Goal: Obtain resource: Obtain resource

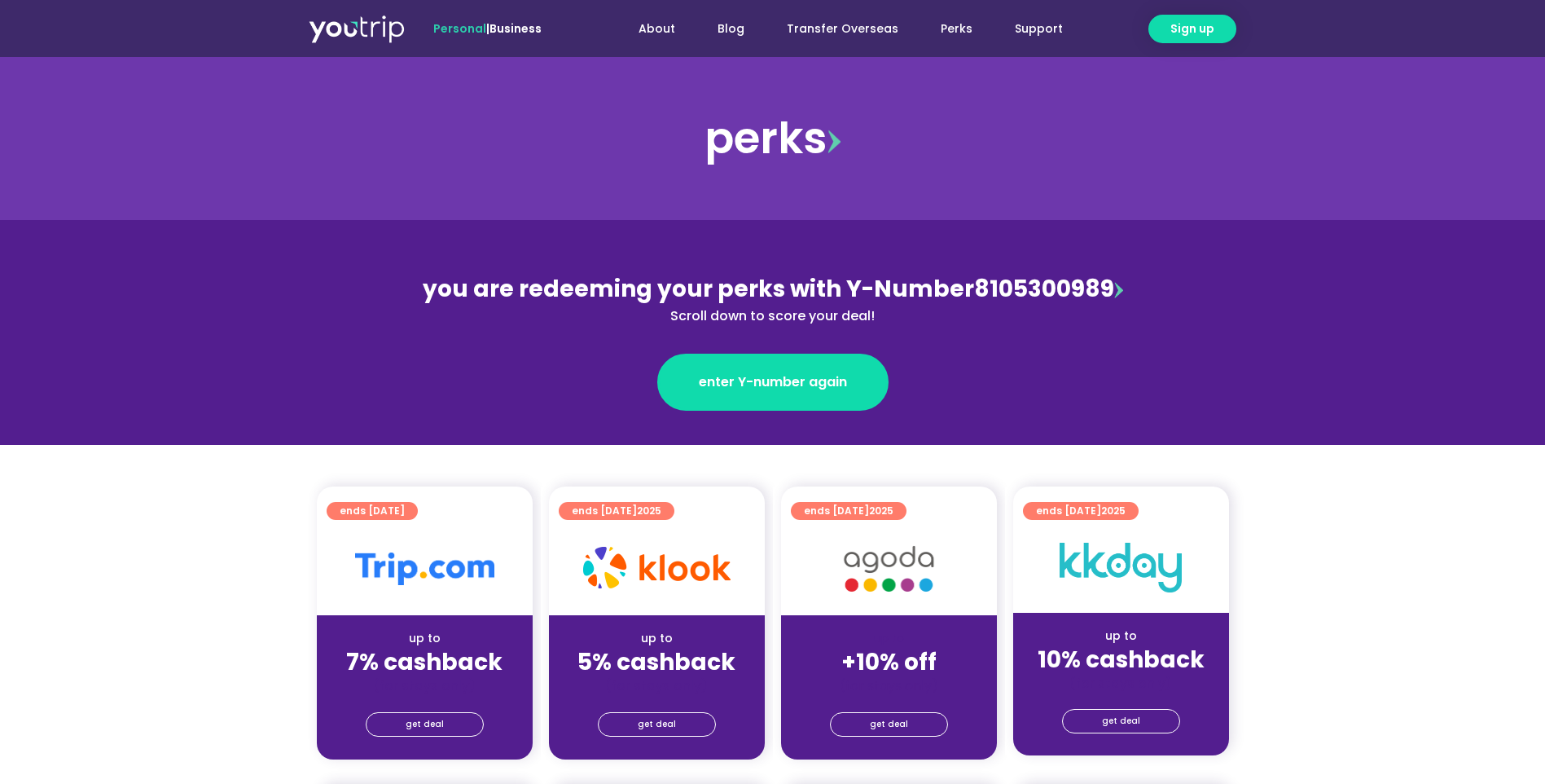
click at [1017, 291] on div "you are redeeming your perks with Y-Number 8105300989 Scroll down to score your…" at bounding box center [772, 298] width 707 height 53
drag, startPoint x: 1109, startPoint y: 286, endPoint x: 967, endPoint y: 293, distance: 142.2
click at [967, 293] on div "you are redeeming your perks with Y-Number 8105300989 Scroll down to score your…" at bounding box center [772, 298] width 707 height 53
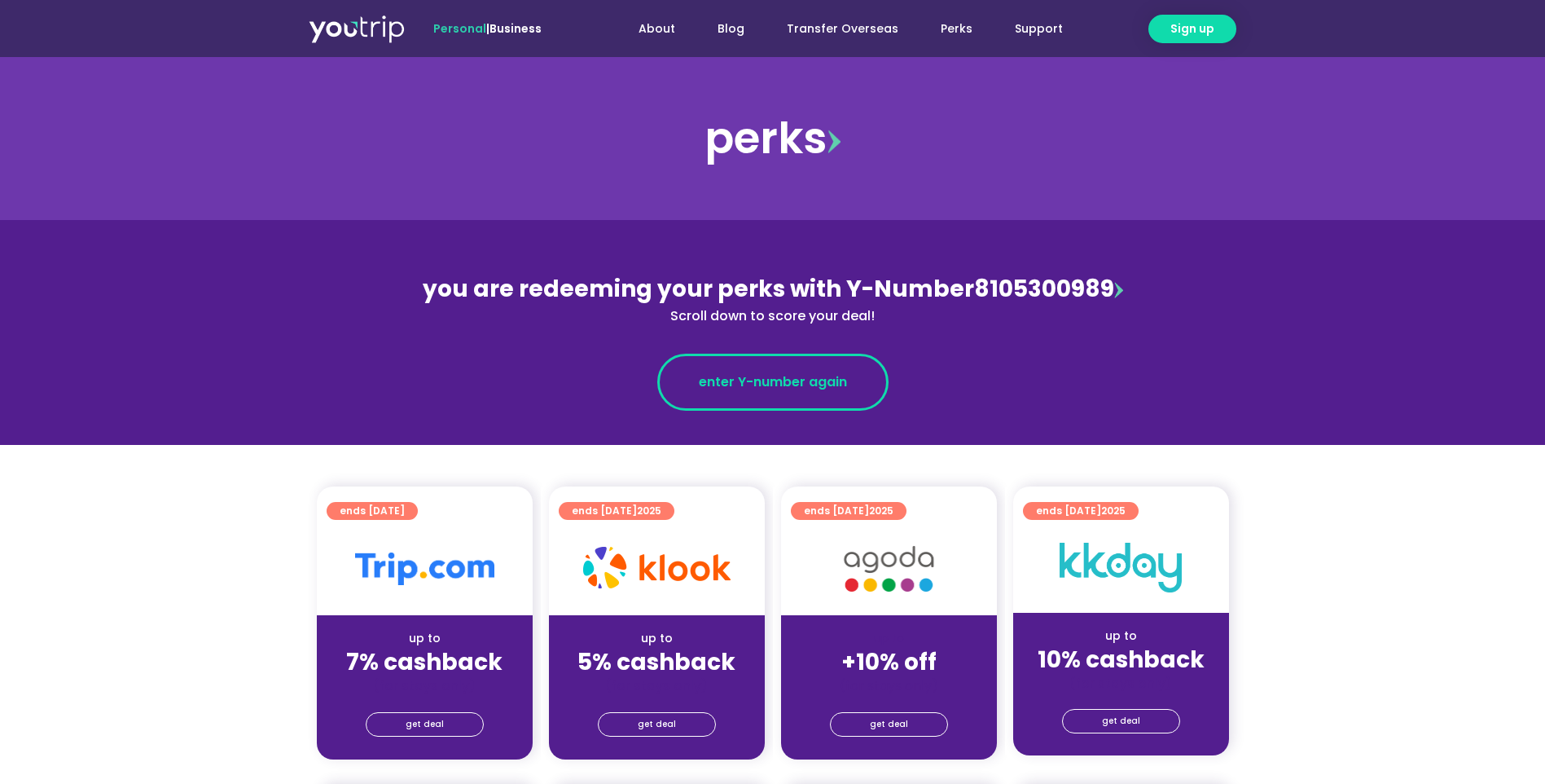
copy div "8105300989"
click at [766, 385] on span "enter Y-number again" at bounding box center [772, 382] width 148 height 19
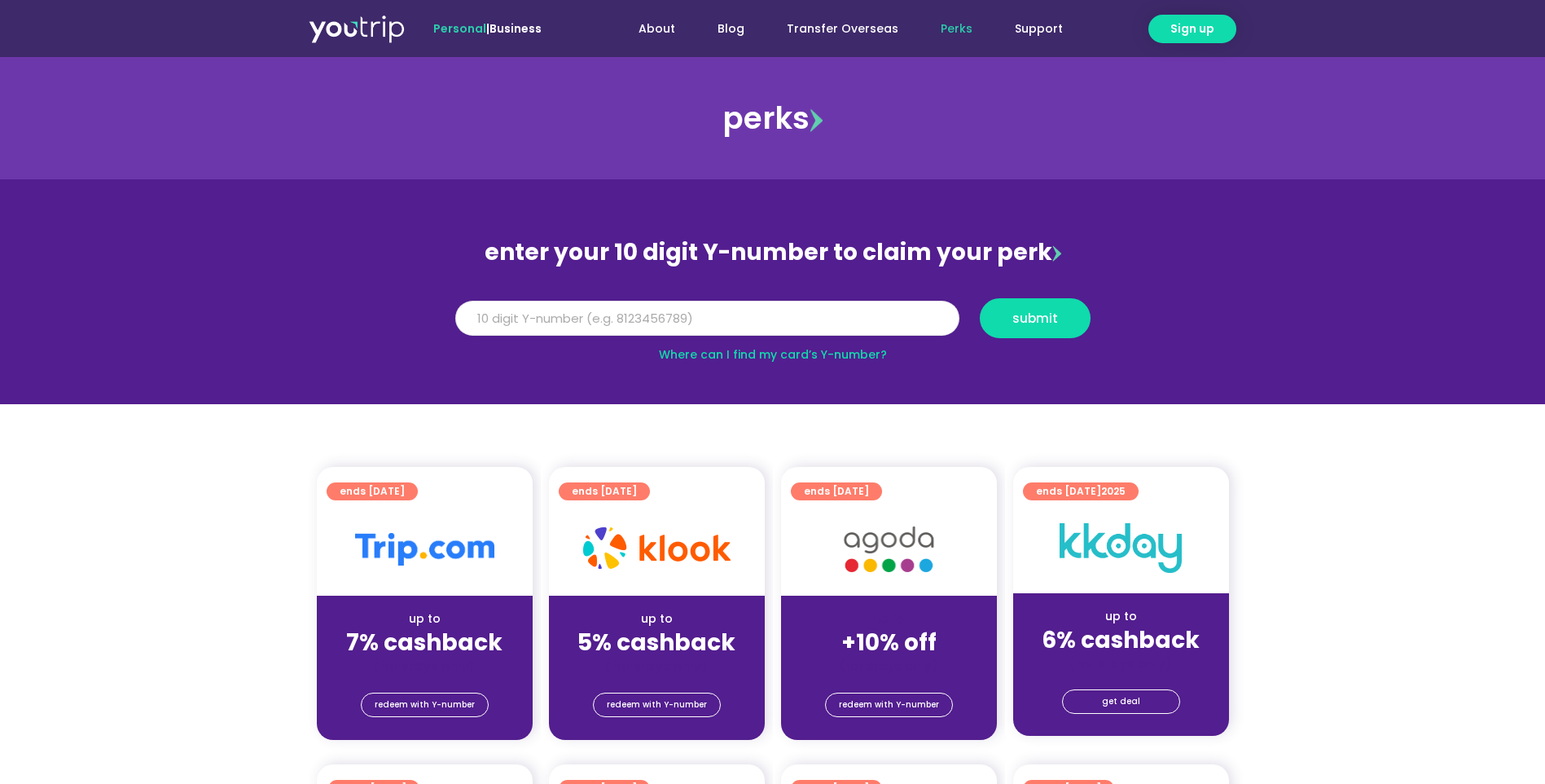
click at [730, 332] on input "Y Number" at bounding box center [707, 318] width 505 height 36
click at [738, 311] on input "Y Number" at bounding box center [707, 318] width 505 height 36
paste input "8105300989"
type input "8105300989"
click at [1041, 324] on span "submit" at bounding box center [1035, 317] width 46 height 13
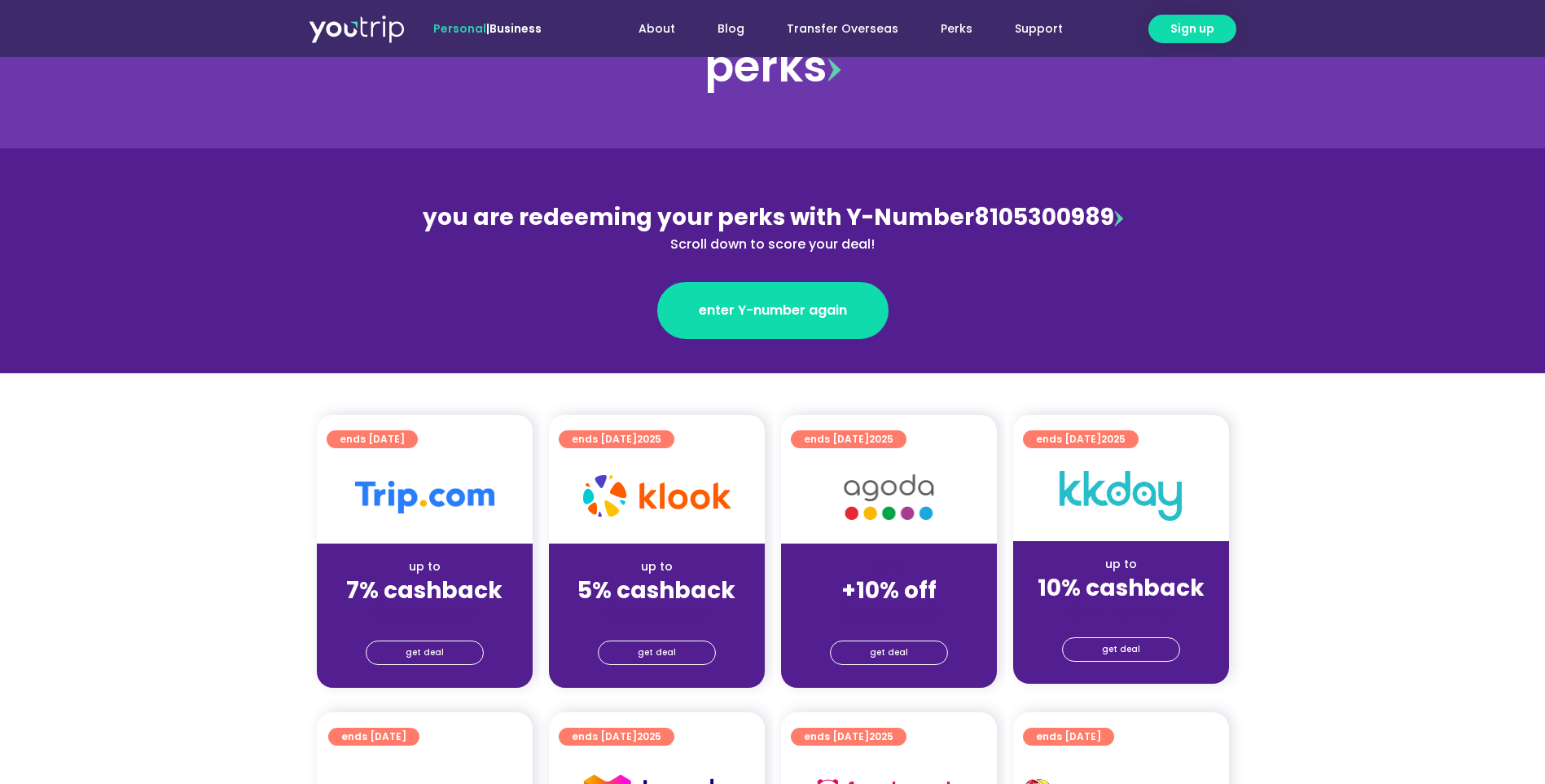
scroll to position [217, 0]
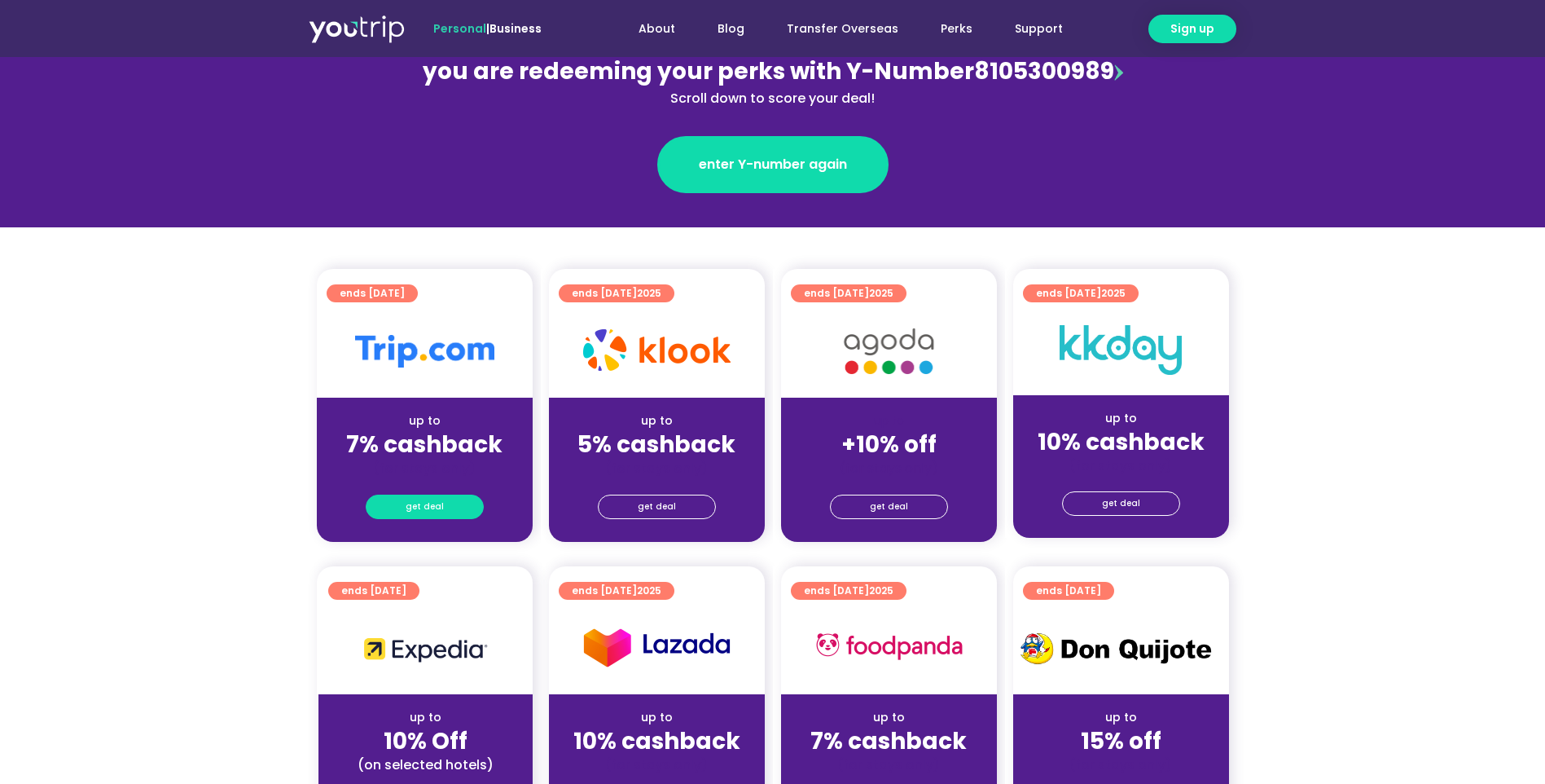
click at [418, 503] on span "get deal" at bounding box center [424, 506] width 38 height 23
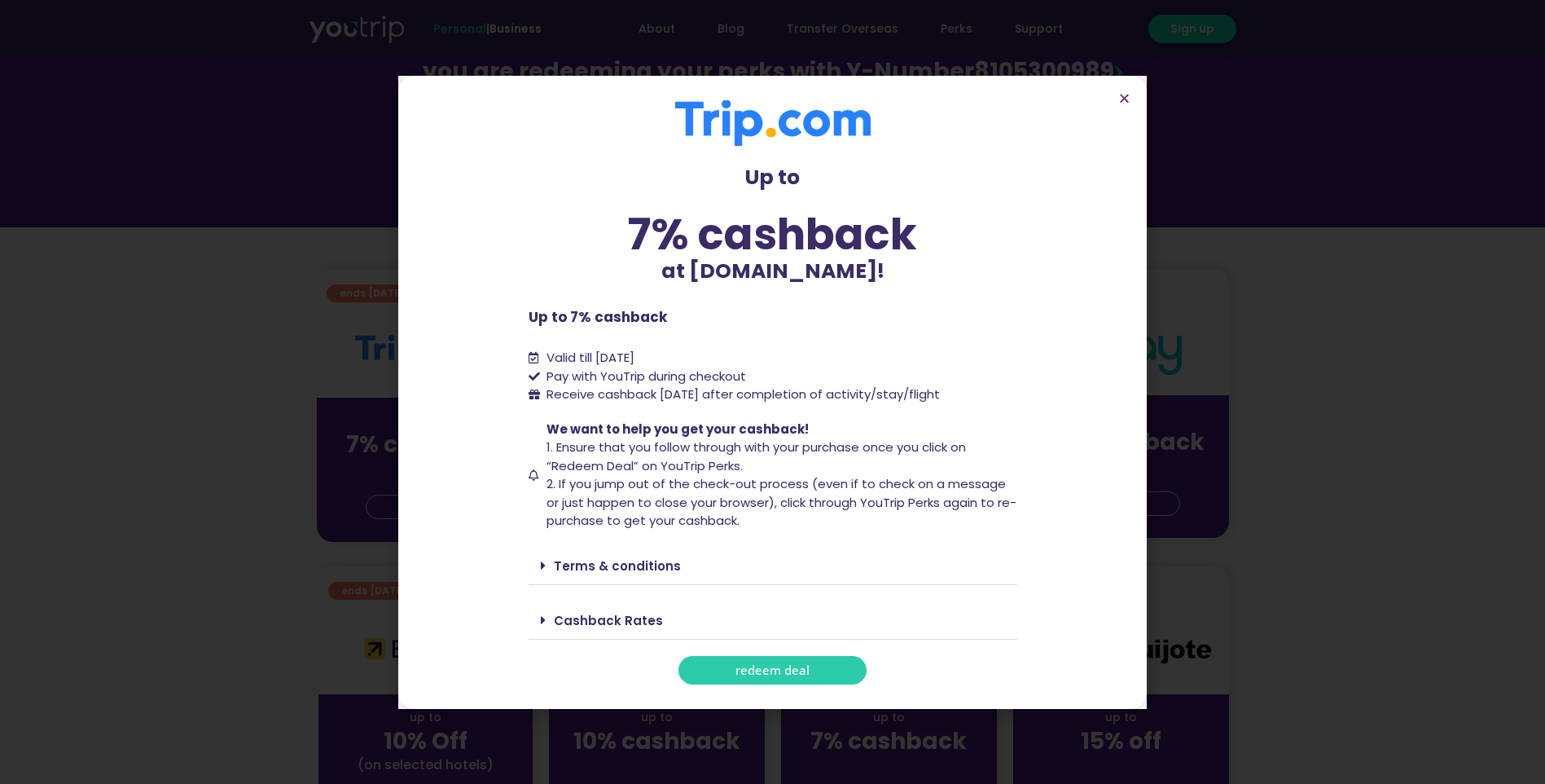
click at [779, 676] on span "redeem deal" at bounding box center [772, 670] width 74 height 13
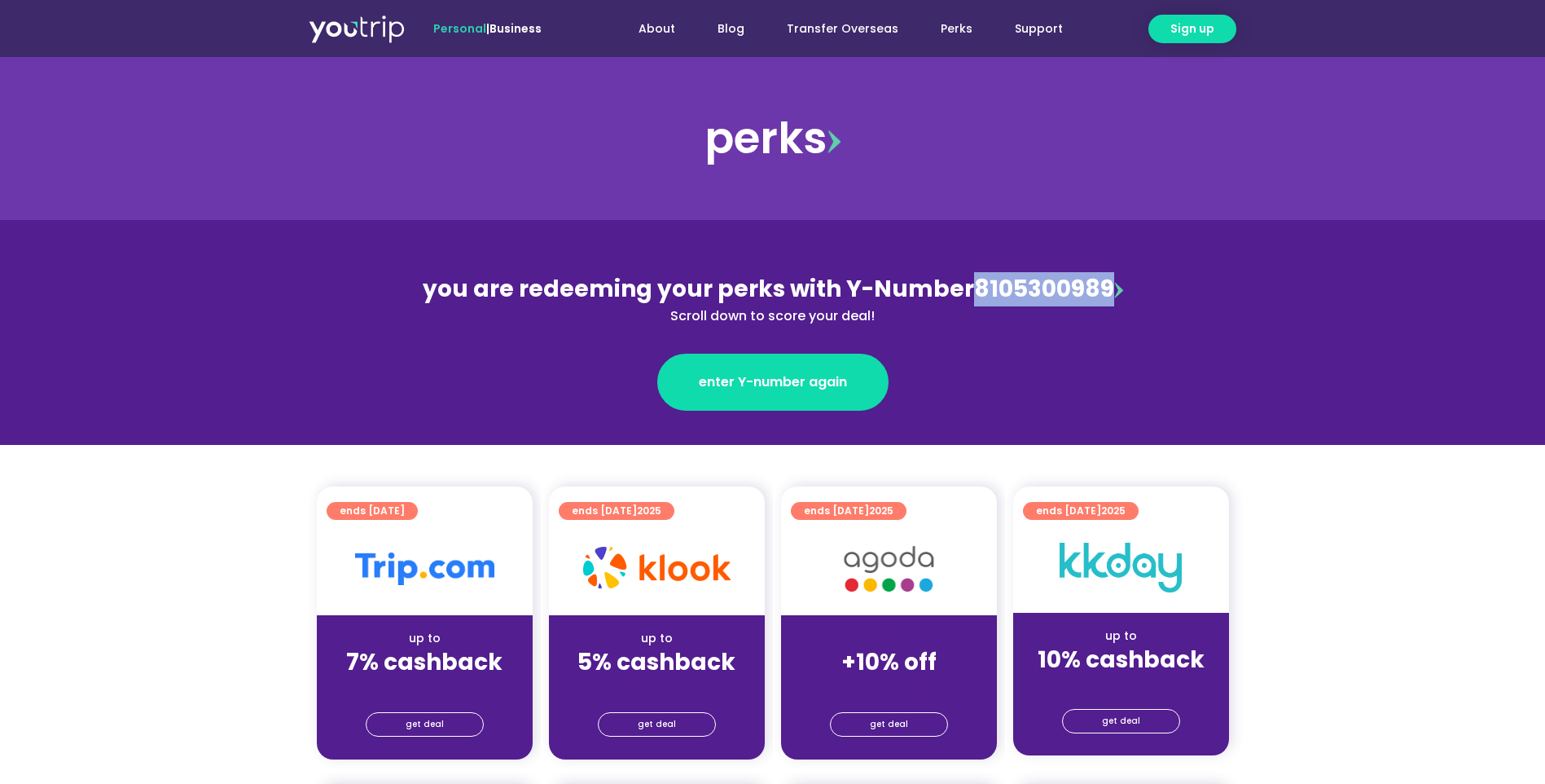
drag, startPoint x: 1107, startPoint y: 285, endPoint x: 968, endPoint y: 300, distance: 139.8
click at [968, 300] on div "you are redeeming your perks with Y-Number 8105300989 Scroll down to score your…" at bounding box center [772, 298] width 707 height 53
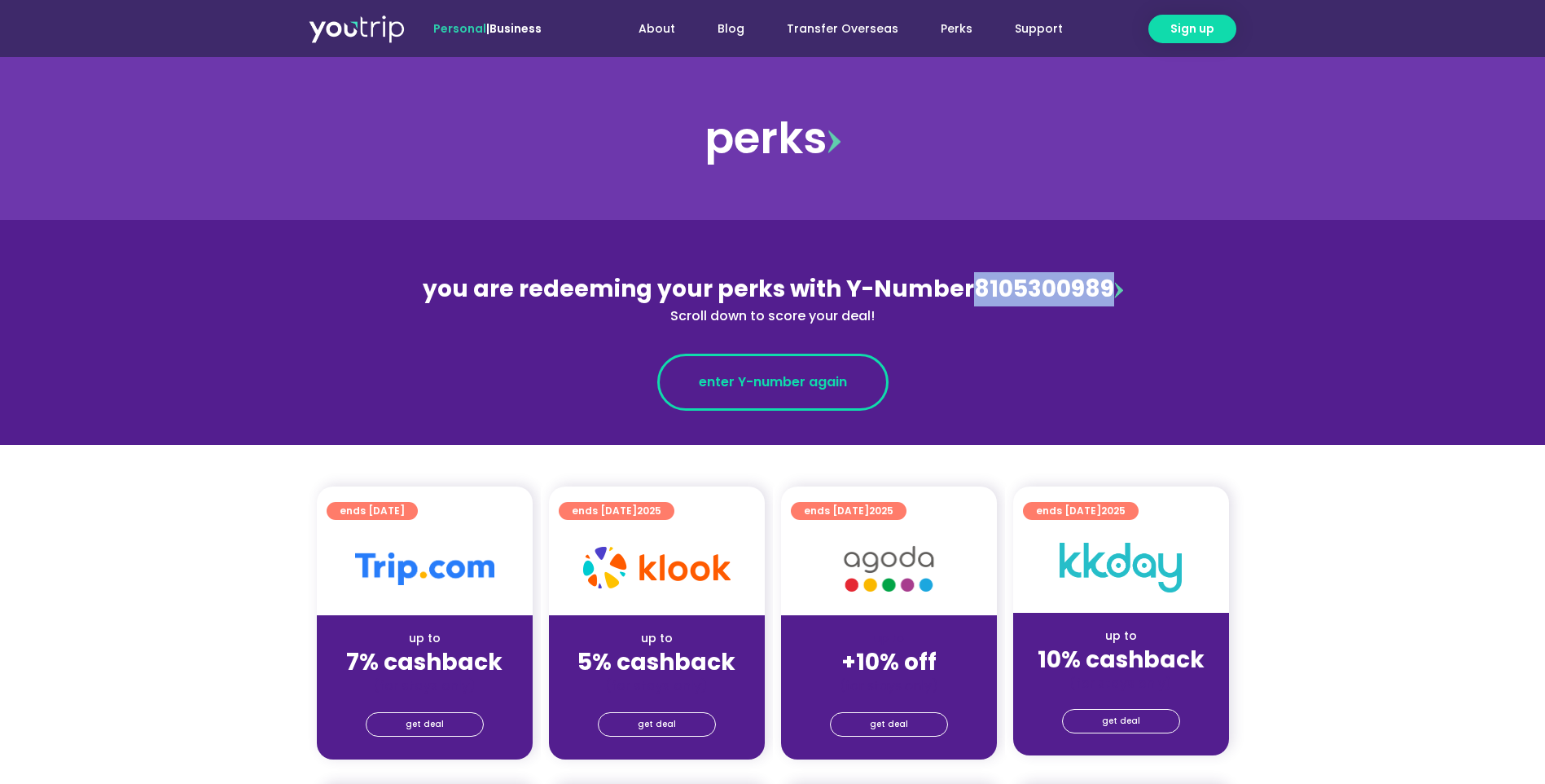
copy div "8105300989"
click at [762, 378] on span "enter Y-number again" at bounding box center [772, 382] width 148 height 19
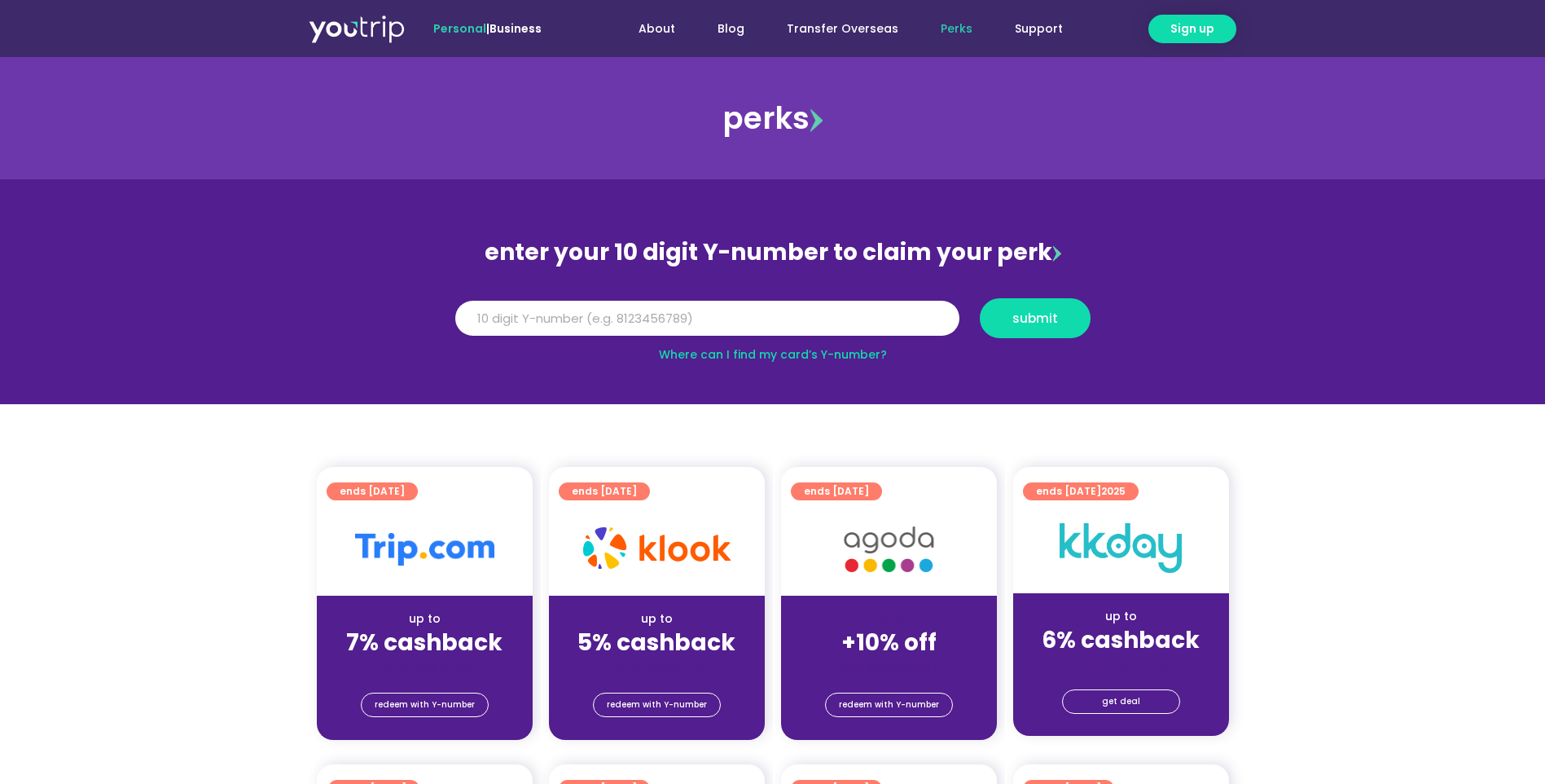
click at [773, 308] on input "Y Number" at bounding box center [707, 318] width 505 height 36
type input "8105300989"
click at [1047, 331] on button "submit" at bounding box center [1035, 317] width 111 height 40
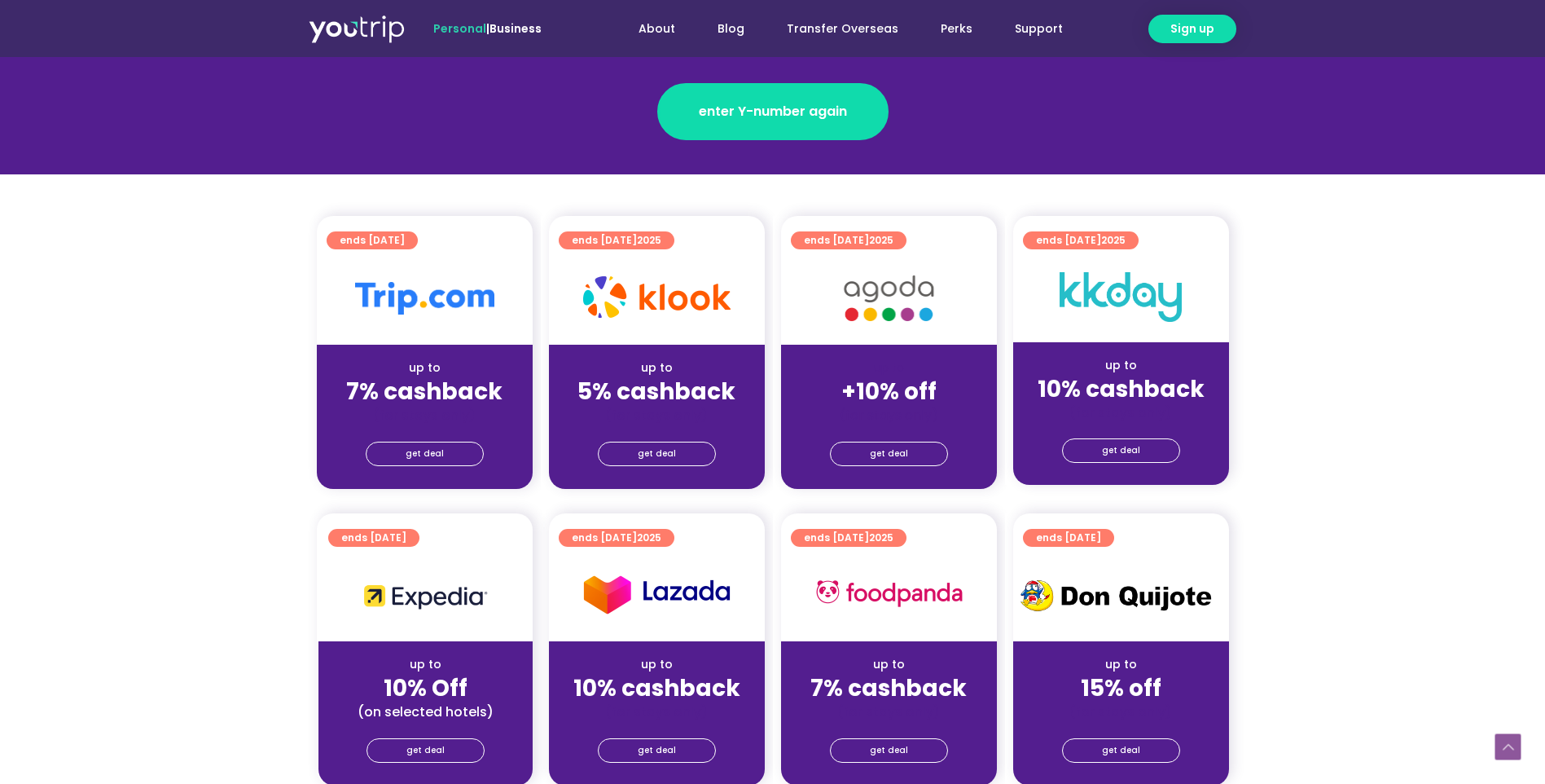
scroll to position [272, 0]
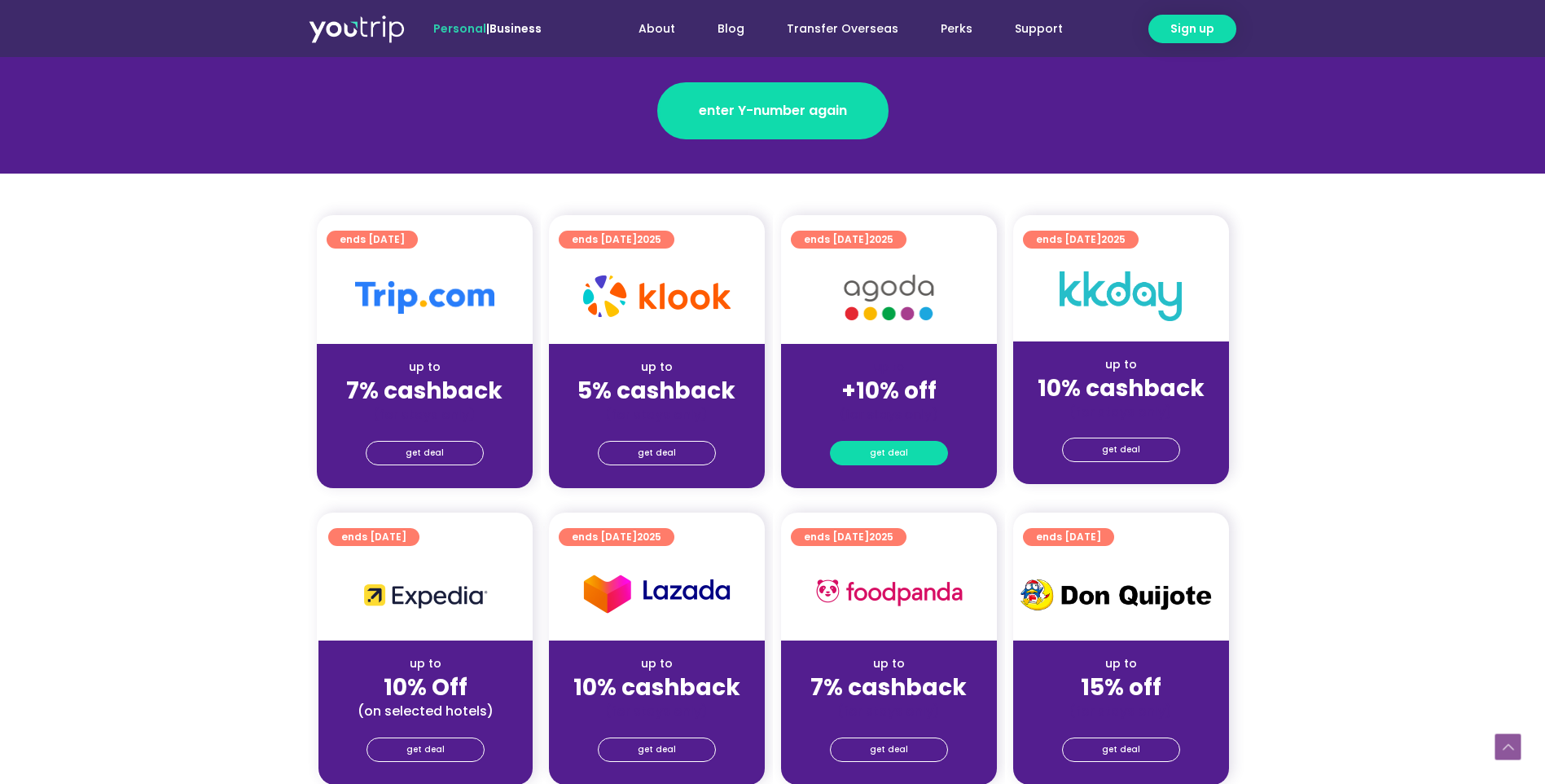
click at [875, 453] on span "get deal" at bounding box center [889, 453] width 38 height 23
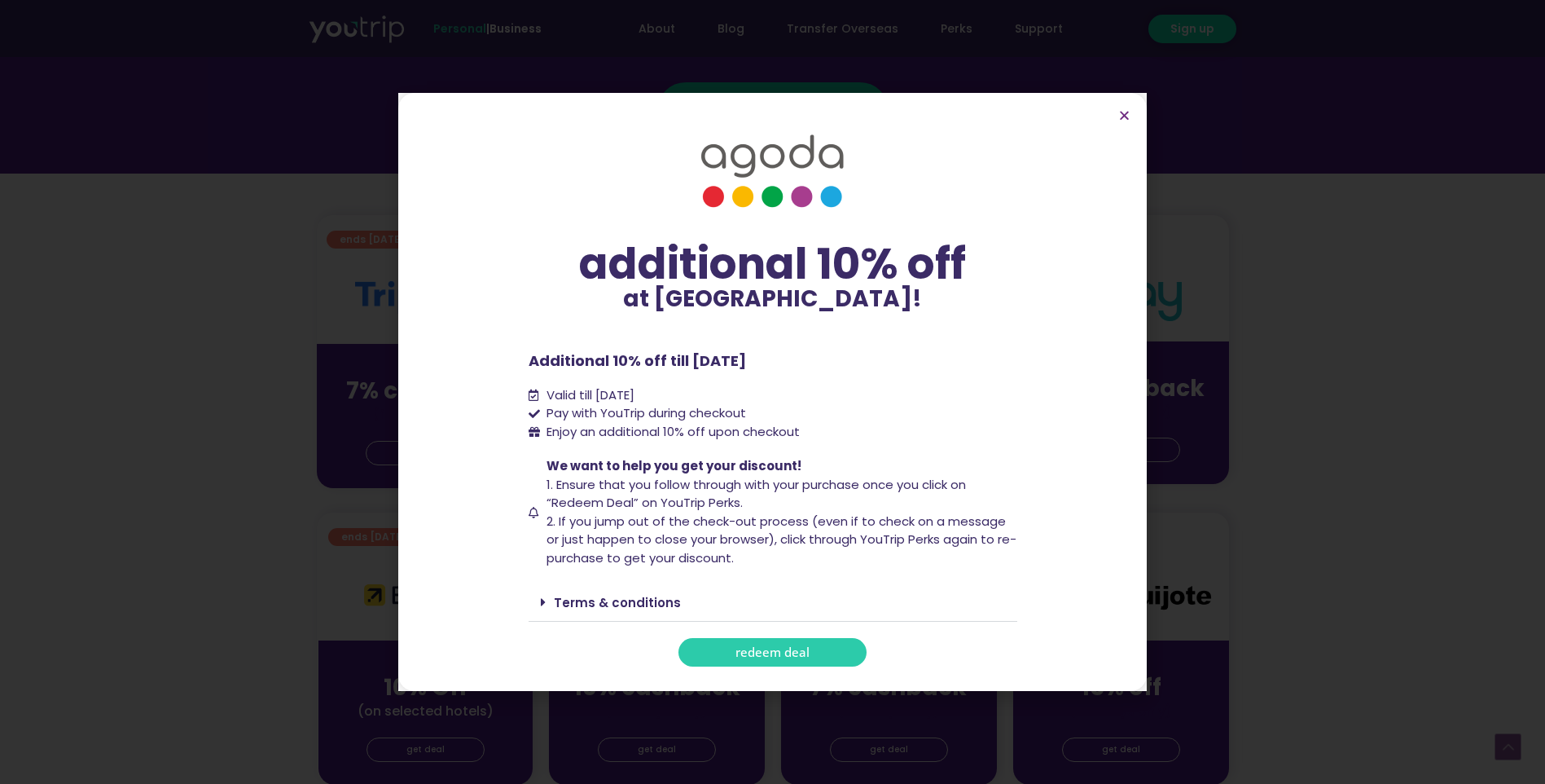
click at [780, 640] on link "redeem deal" at bounding box center [772, 651] width 188 height 28
click at [774, 647] on span "redeem deal" at bounding box center [772, 652] width 74 height 13
click at [1122, 114] on icon "Close" at bounding box center [1125, 114] width 13 height 13
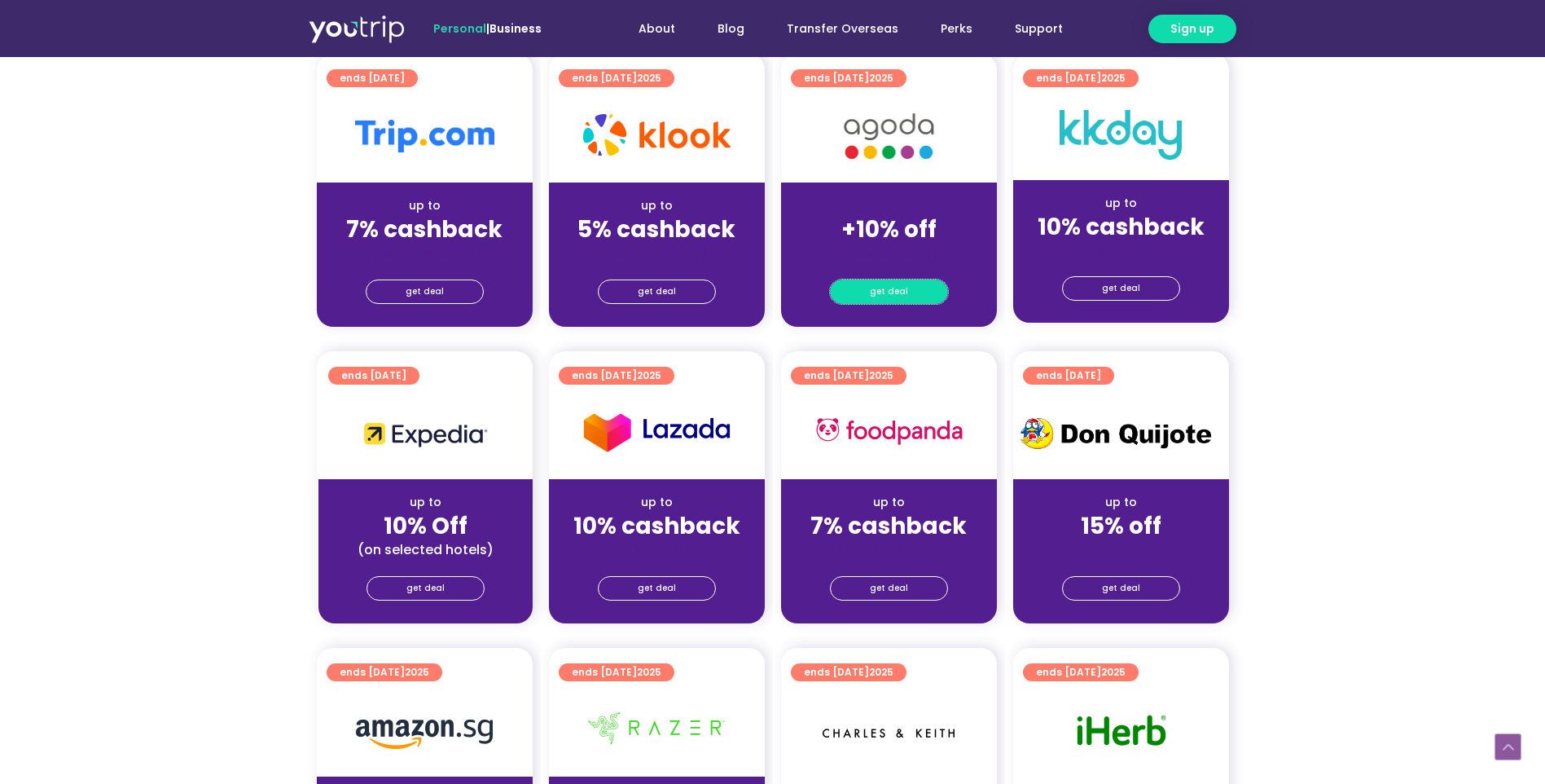
scroll to position [597, 0]
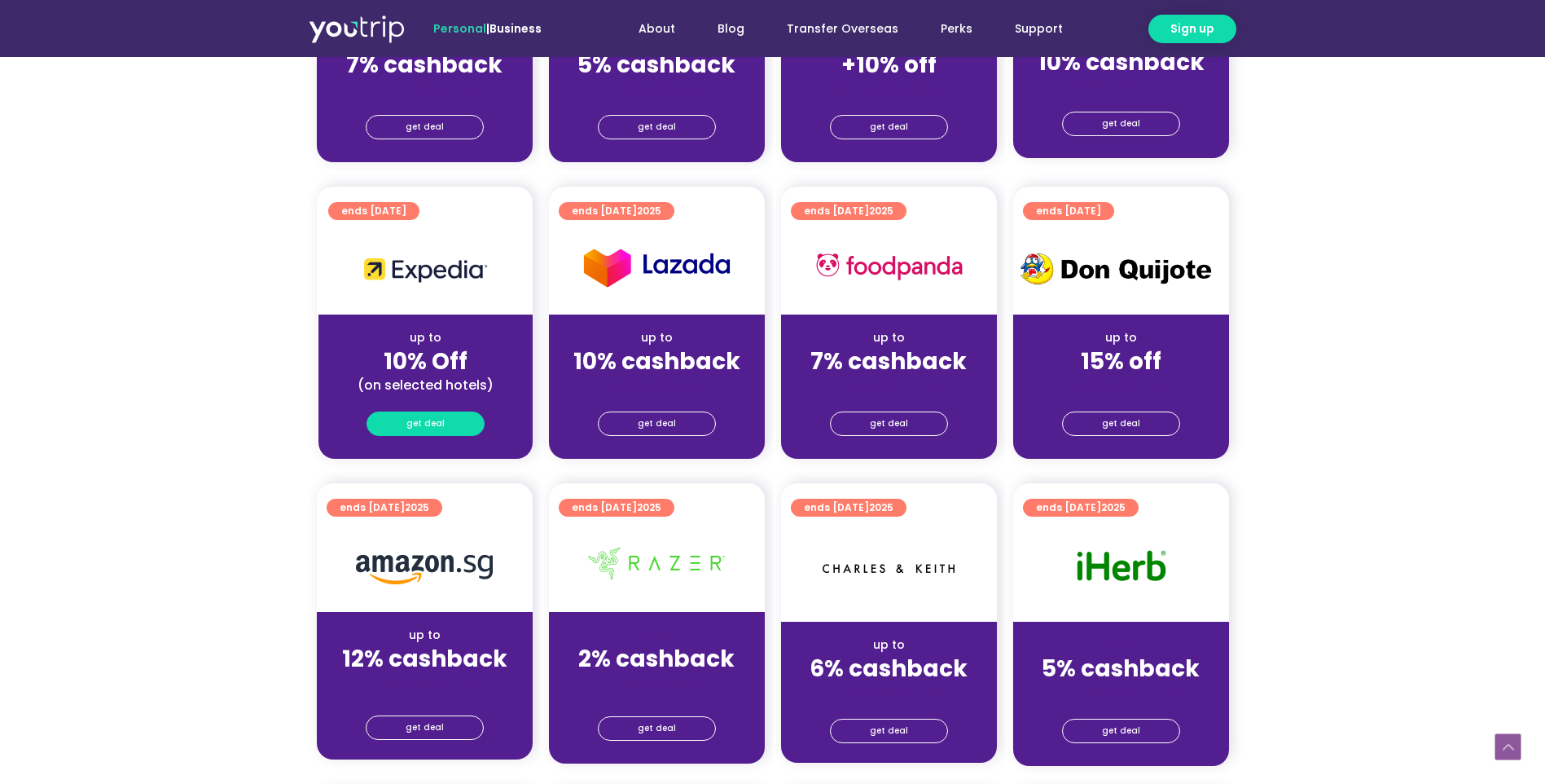
click at [415, 421] on span "get deal" at bounding box center [425, 424] width 38 height 23
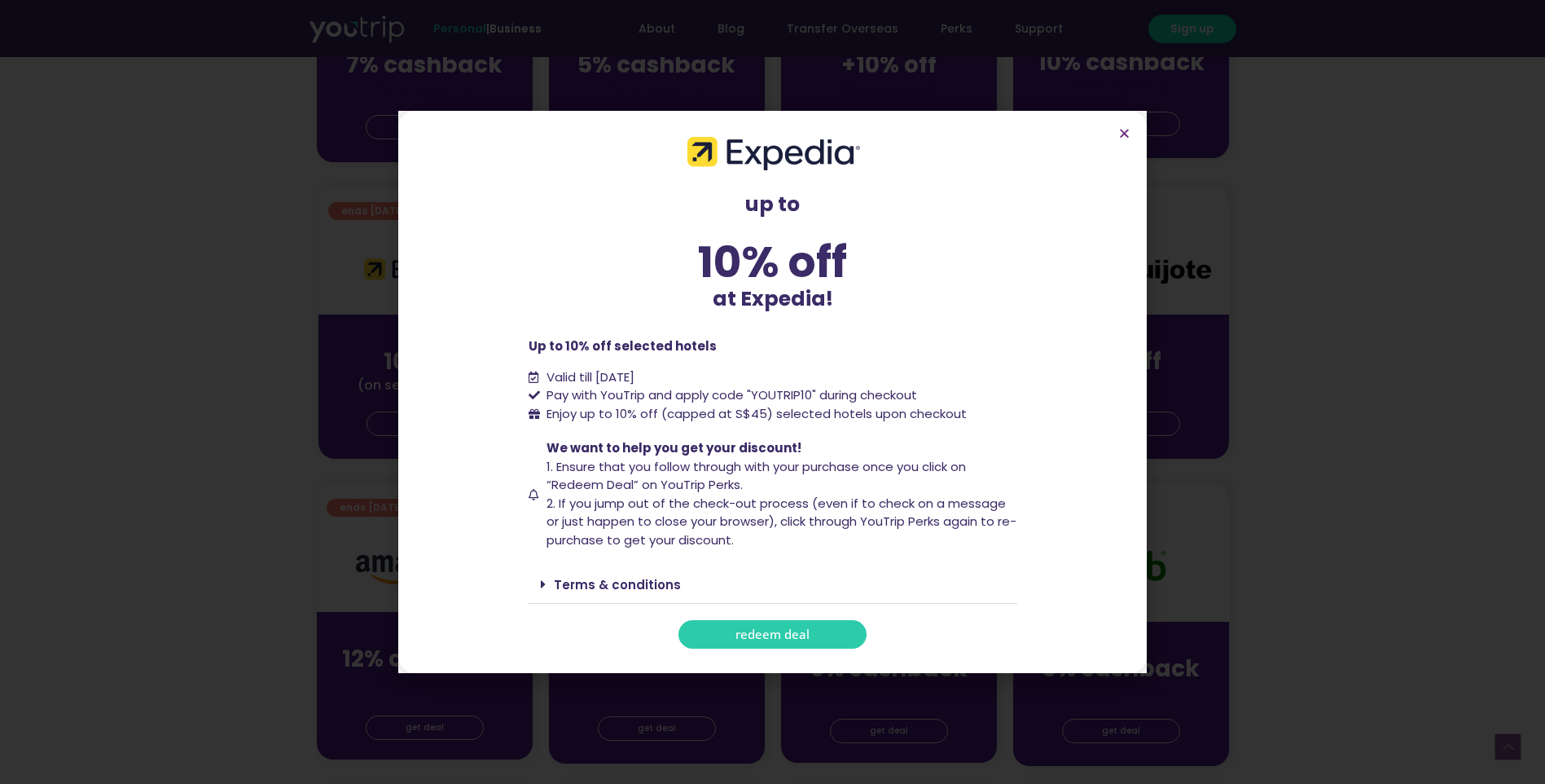
click at [773, 634] on span "redeem deal" at bounding box center [772, 634] width 74 height 13
click at [772, 634] on span "redeem deal" at bounding box center [772, 634] width 74 height 13
click at [783, 637] on span "redeem deal" at bounding box center [772, 634] width 74 height 13
click at [791, 636] on span "redeem deal" at bounding box center [772, 634] width 74 height 13
